Goal: Obtain resource: Obtain resource

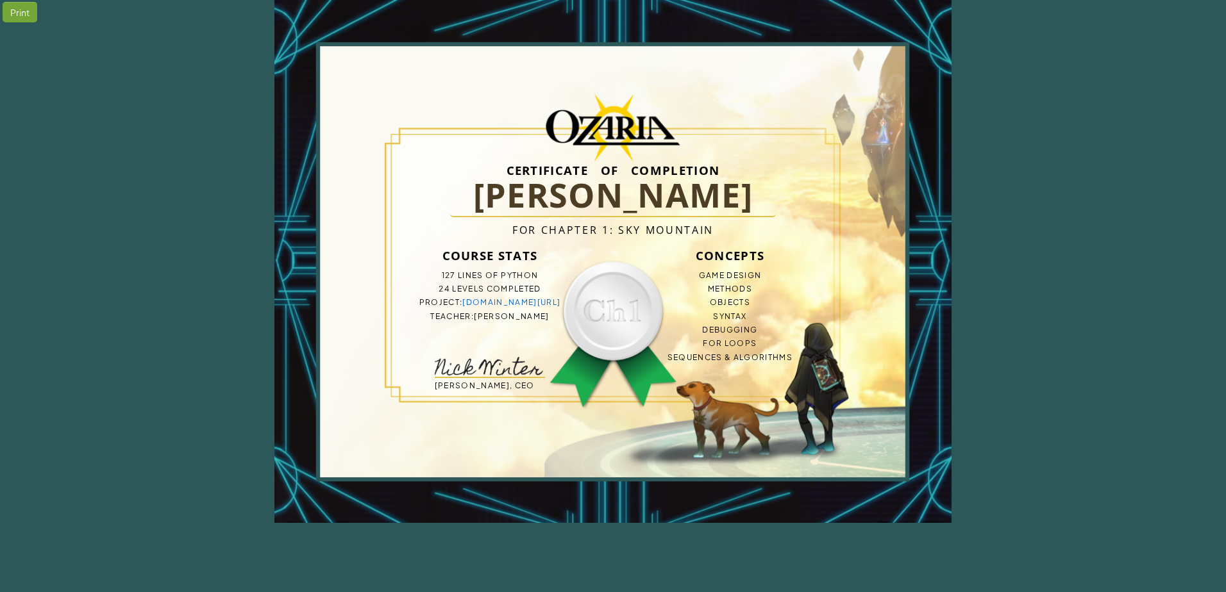
click at [607, 314] on div "Certificate of Completion Kal El [PERSON_NAME] For Chapter 1: Sky Mountain Cour…" at bounding box center [613, 261] width 431 height 277
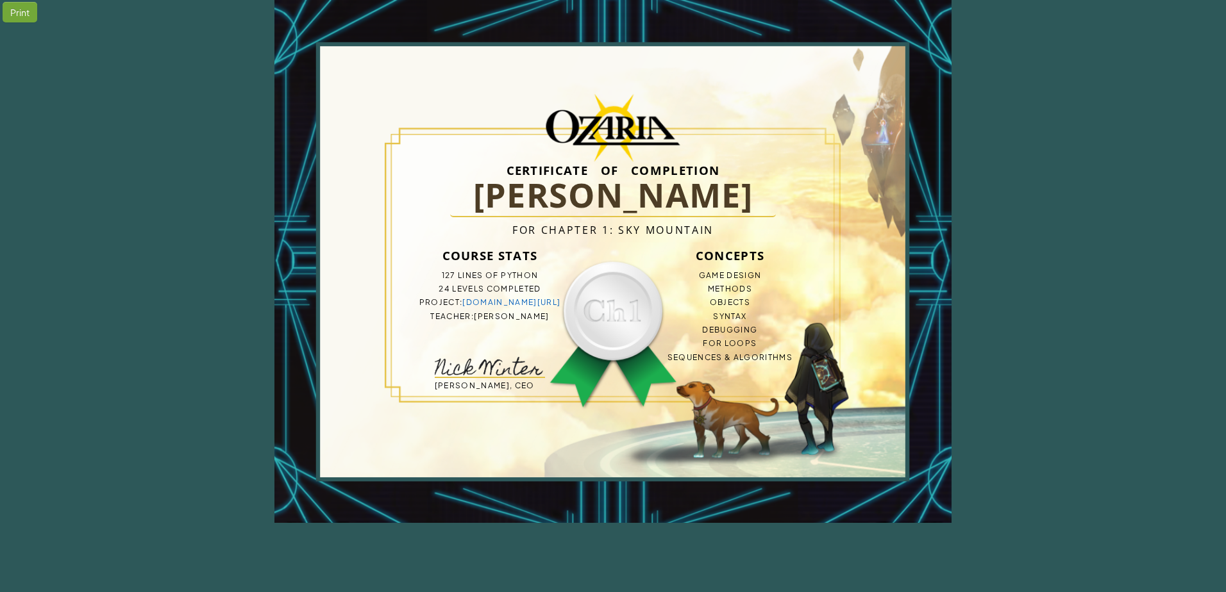
click at [607, 314] on div "Certificate of Completion Kal El [PERSON_NAME] For Chapter 1: Sky Mountain Cour…" at bounding box center [613, 261] width 431 height 277
drag, startPoint x: 821, startPoint y: 406, endPoint x: 666, endPoint y: 161, distance: 289.6
click at [666, 161] on div "Certificate of Completion Kal El [PERSON_NAME] For Chapter 1: Sky Mountain Cour…" at bounding box center [612, 261] width 677 height 523
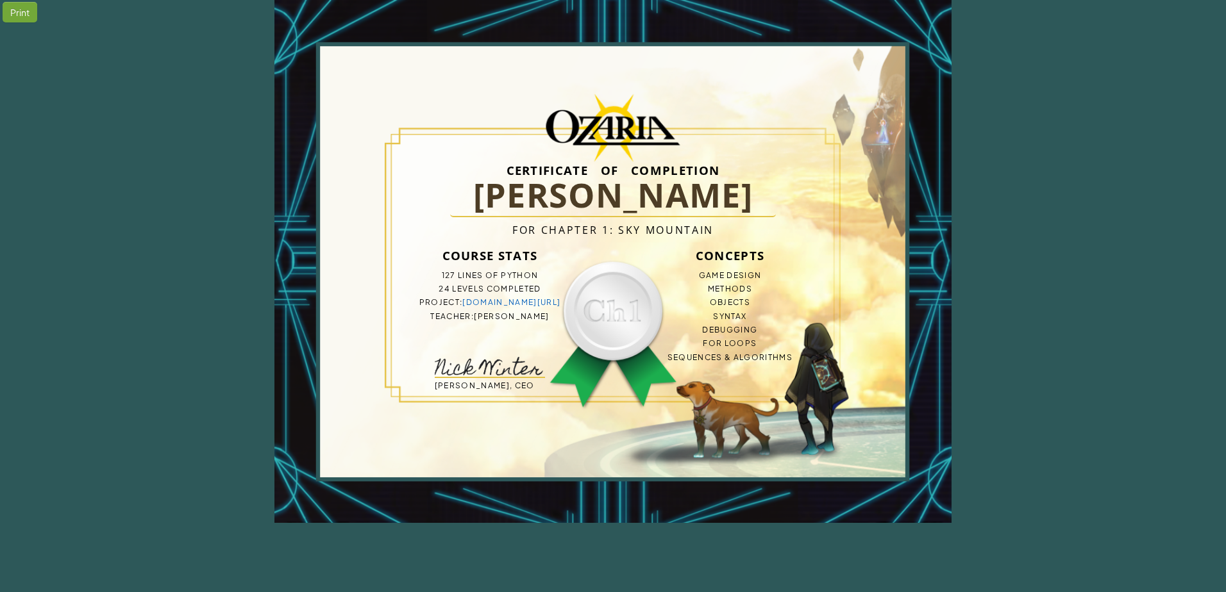
drag, startPoint x: 597, startPoint y: 72, endPoint x: 562, endPoint y: -13, distance: 92.6
click at [562, 0] on html "Print Certificate of Completion Kal El [PERSON_NAME] For Chapter 1: Sky Mountai…" at bounding box center [613, 261] width 1226 height 523
